Goal: Task Accomplishment & Management: Manage account settings

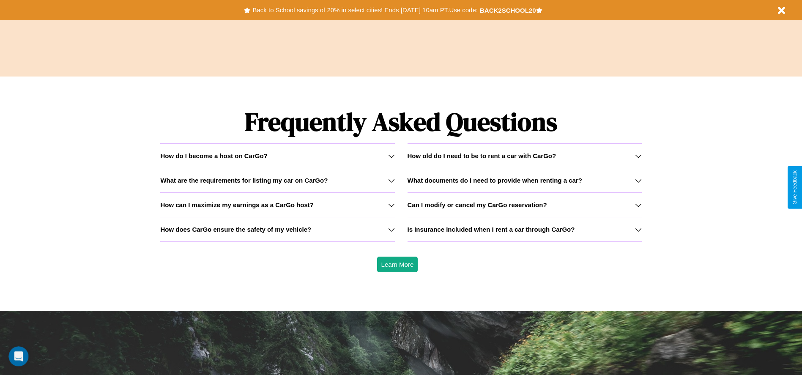
scroll to position [1213, 0]
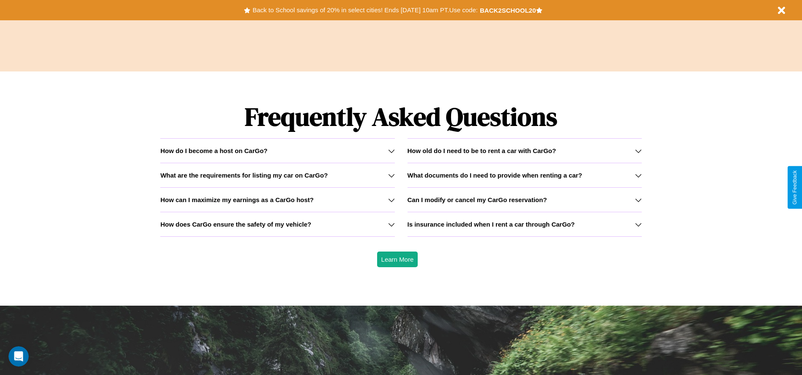
click at [524, 175] on h3 "What documents do I need to provide when renting a car?" at bounding box center [495, 175] width 175 height 7
click at [524, 224] on h3 "Is insurance included when I rent a car through CarGo?" at bounding box center [491, 224] width 167 height 7
click at [638, 200] on icon at bounding box center [638, 200] width 7 height 7
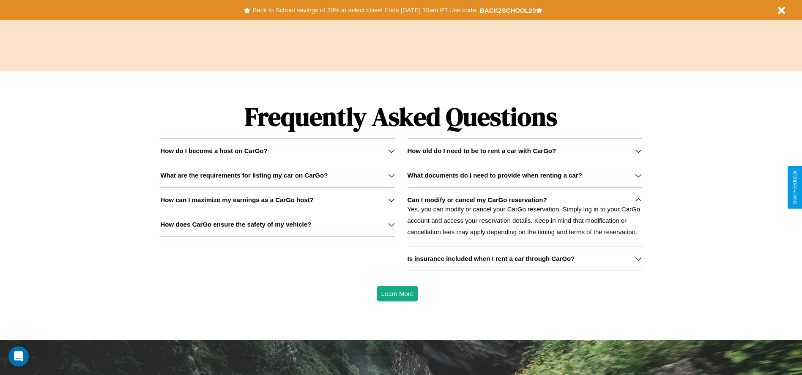
click at [524, 151] on h3 "How old do I need to be to rent a car with CarGo?" at bounding box center [482, 150] width 149 height 7
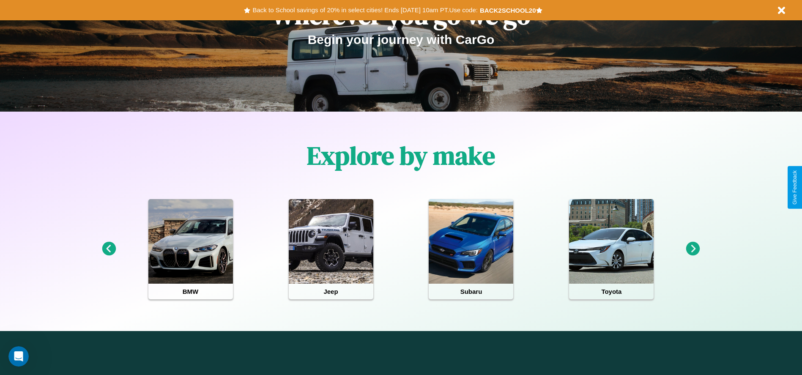
scroll to position [0, 0]
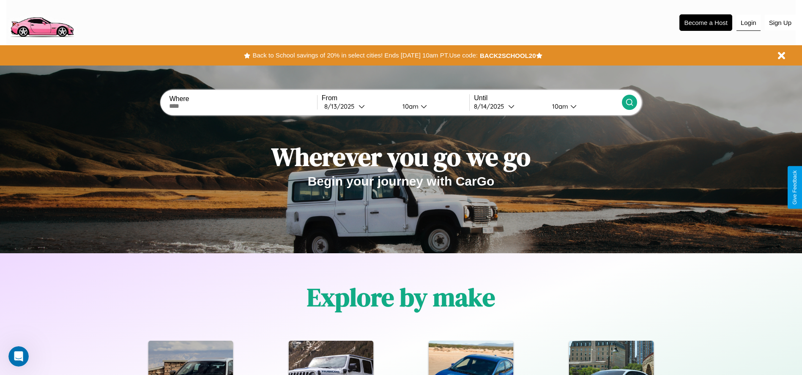
click at [748, 22] on button "Login" at bounding box center [749, 23] width 24 height 16
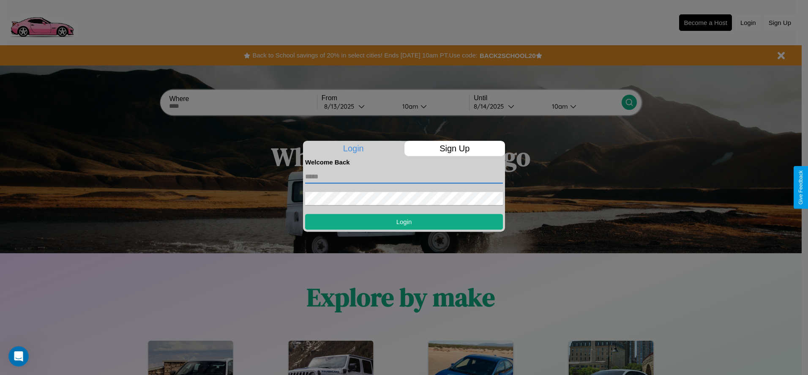
click at [404, 176] on input "text" at bounding box center [404, 177] width 198 height 14
type input "**********"
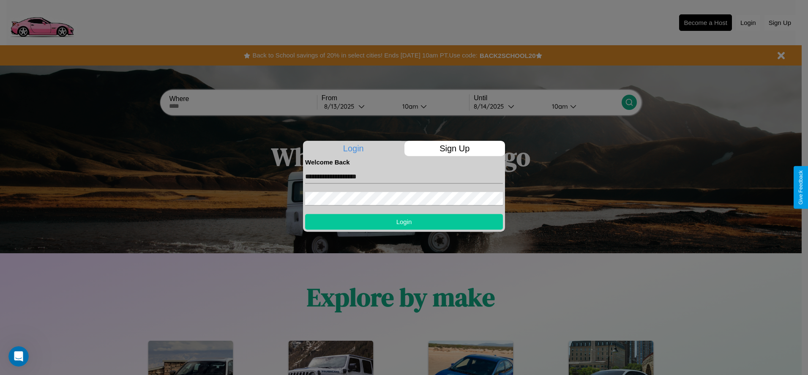
click at [404, 222] on button "Login" at bounding box center [404, 222] width 198 height 16
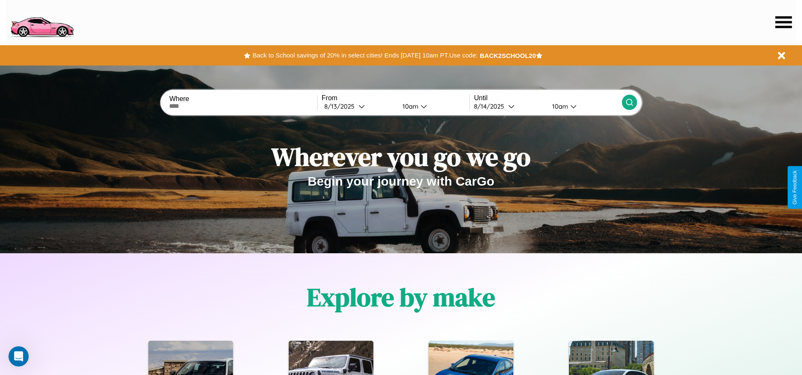
click at [783, 22] on icon at bounding box center [783, 22] width 16 height 12
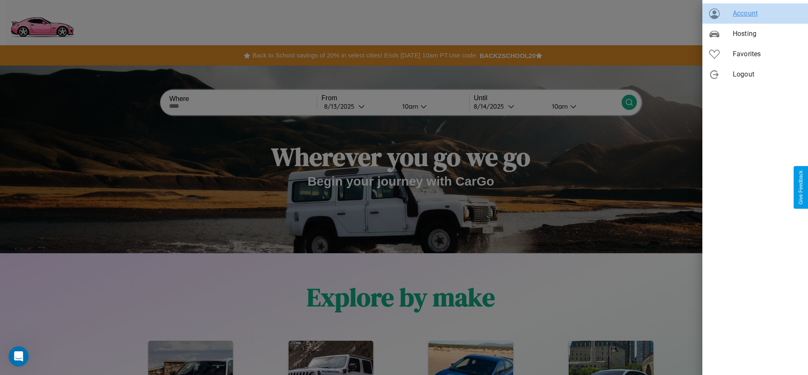
click at [756, 14] on span "Account" at bounding box center [767, 13] width 68 height 10
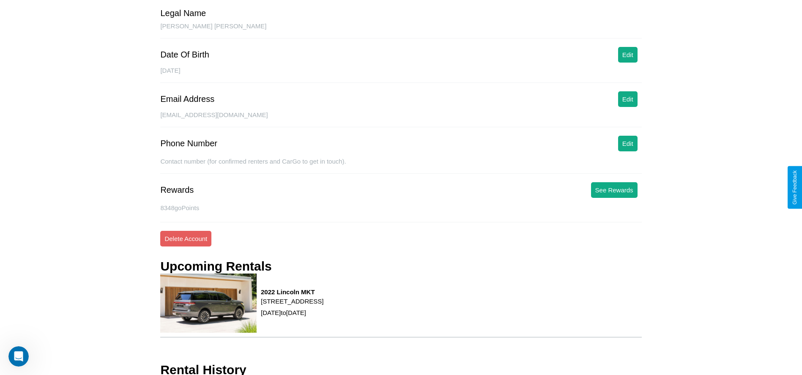
click at [627, 67] on div "Date Of Birth Edit" at bounding box center [400, 57] width 481 height 20
